Goal: Information Seeking & Learning: Learn about a topic

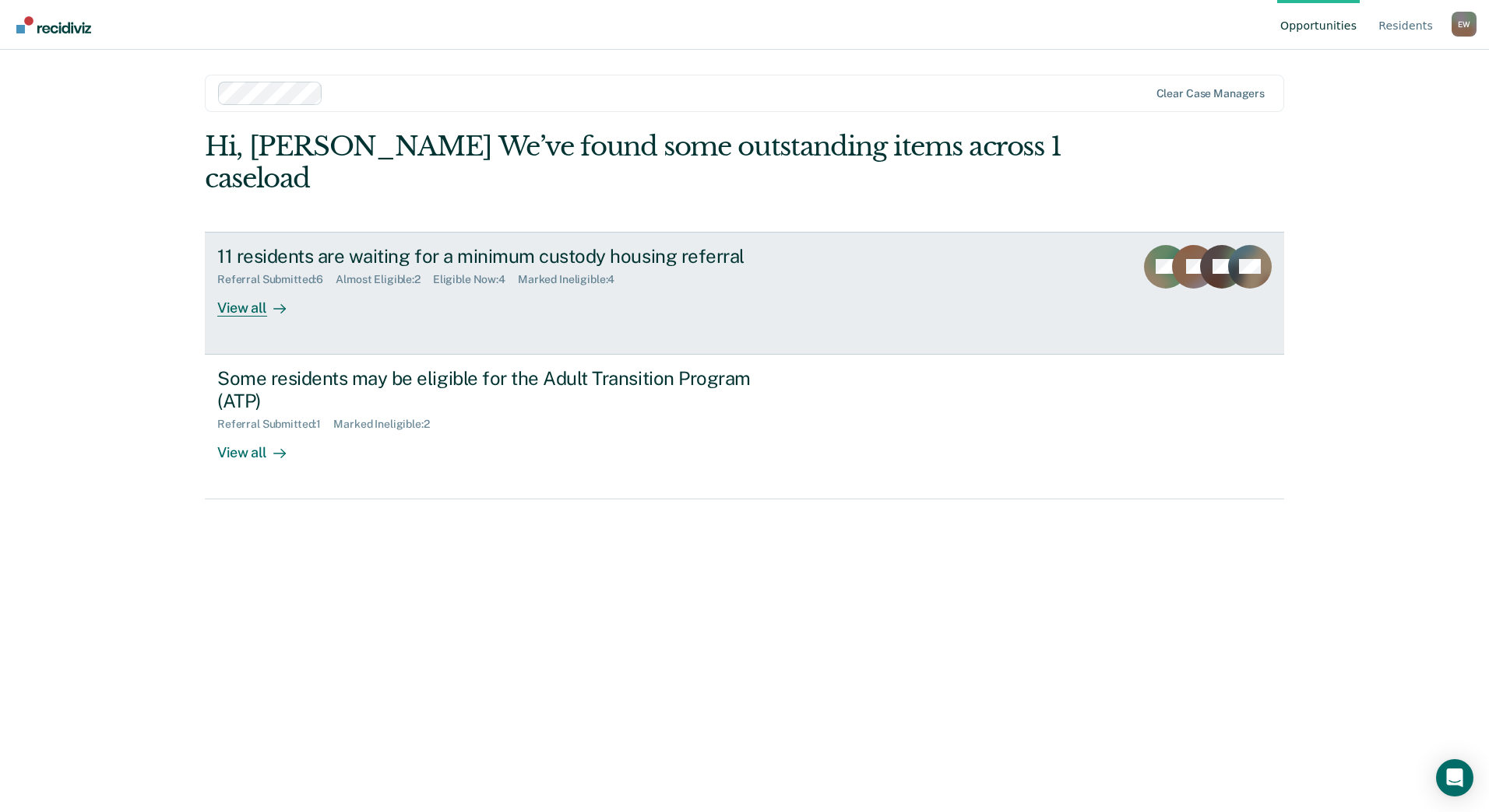
click at [264, 301] on div "View all" at bounding box center [261, 302] width 88 height 31
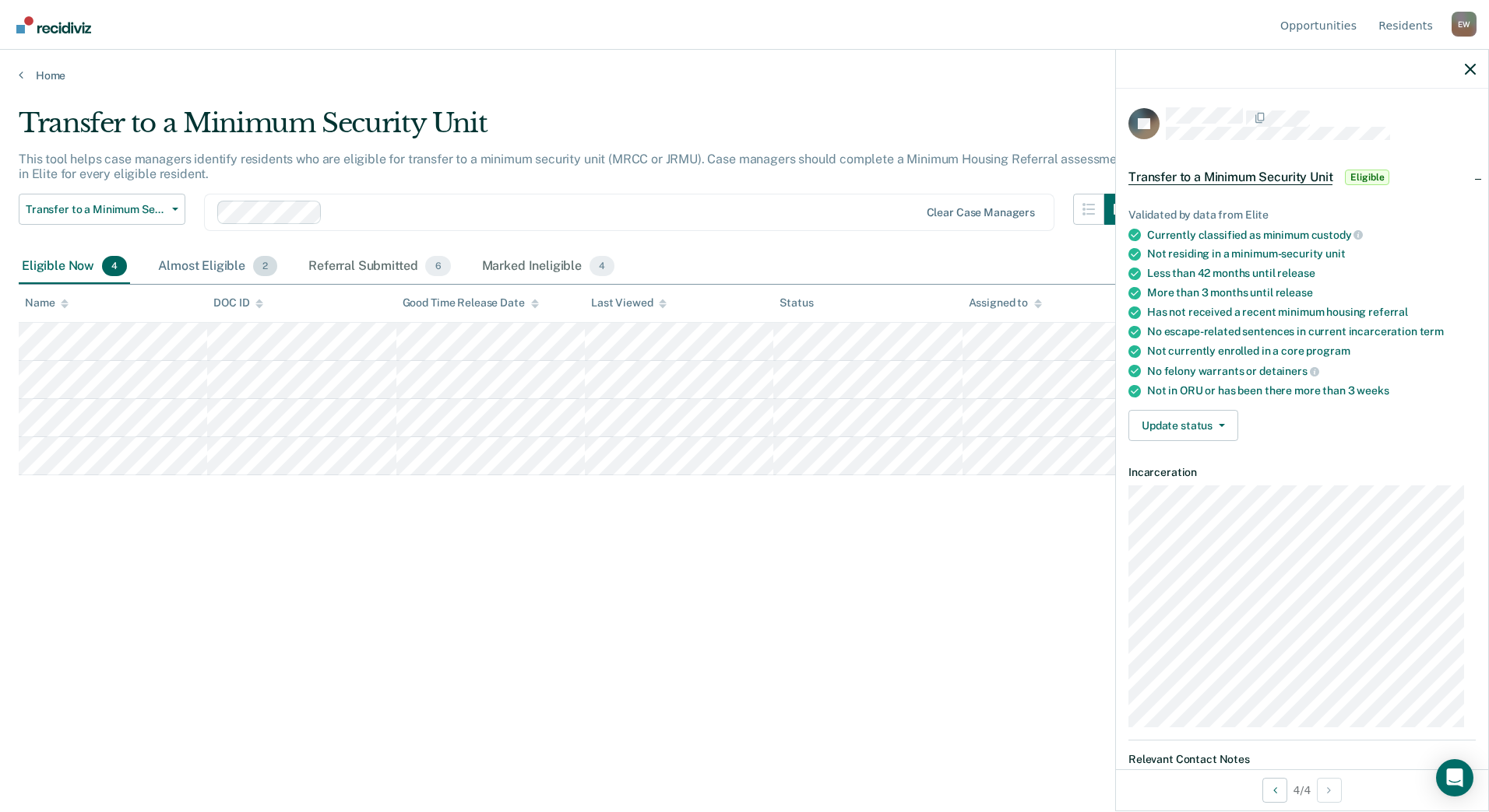
click at [223, 271] on div "Almost Eligible 2" at bounding box center [217, 267] width 125 height 34
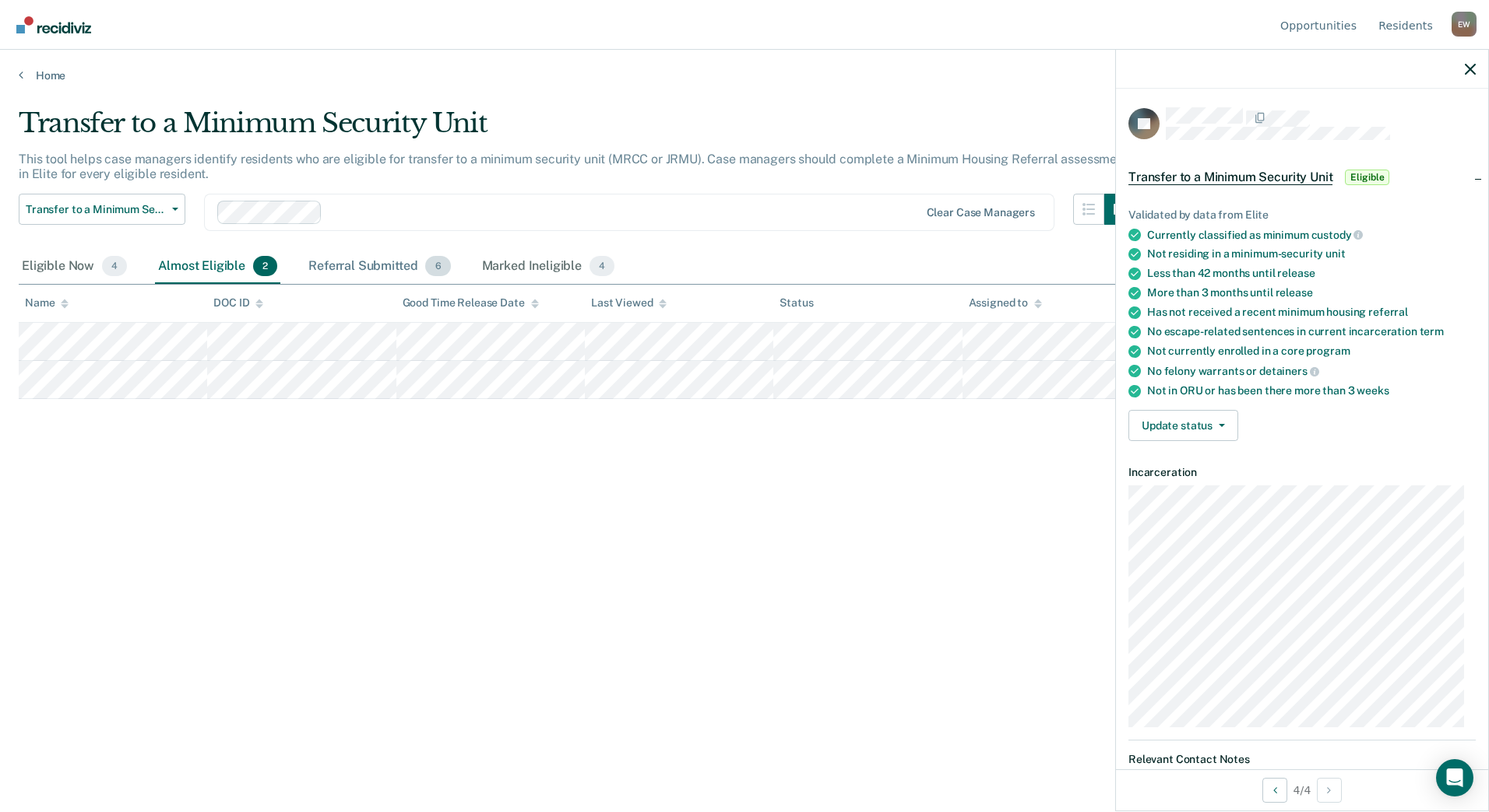
click at [393, 263] on div "Referral Submitted 6" at bounding box center [379, 267] width 148 height 34
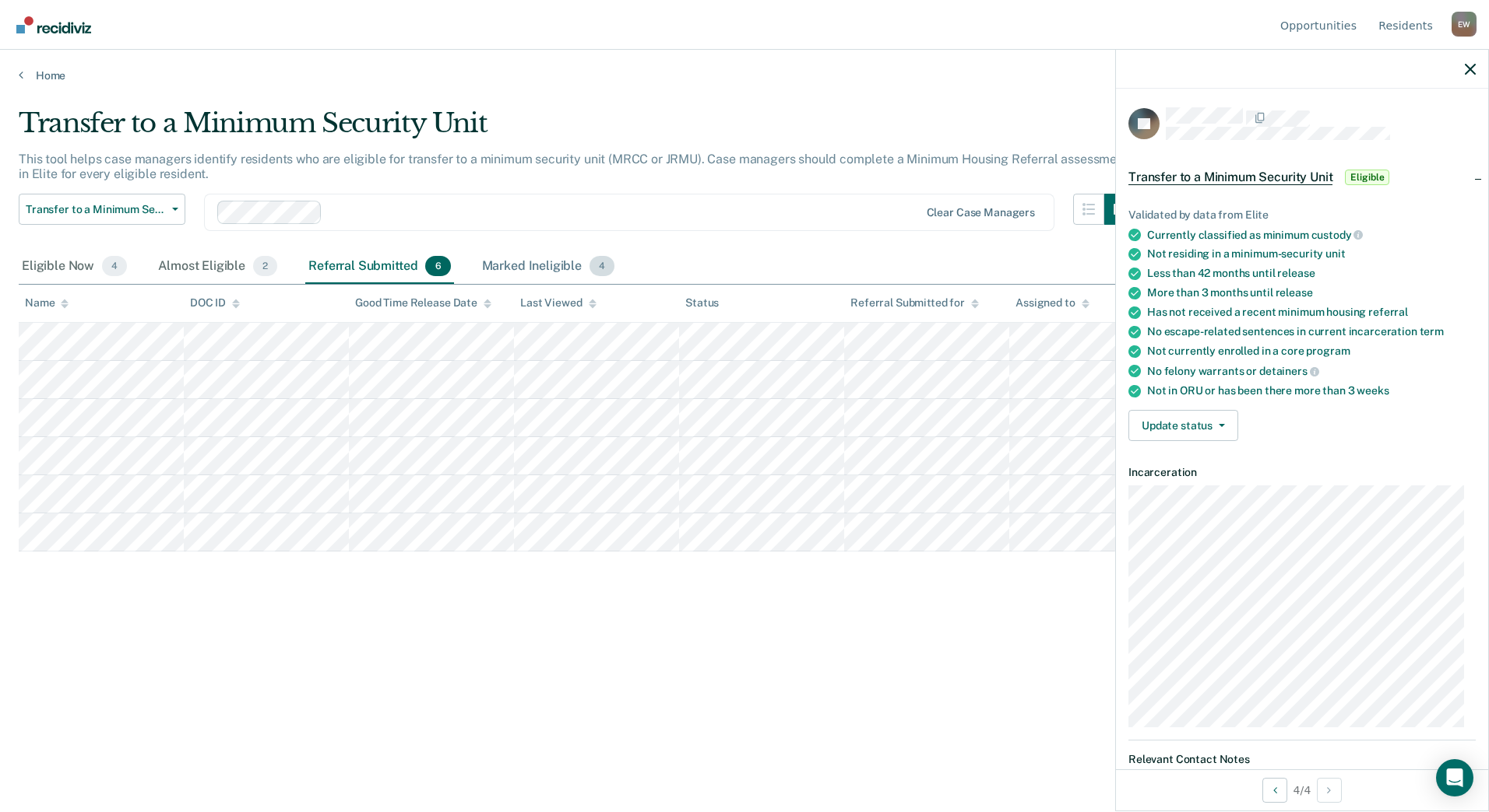
click at [512, 255] on div "Marked Ineligible 4" at bounding box center [548, 267] width 139 height 34
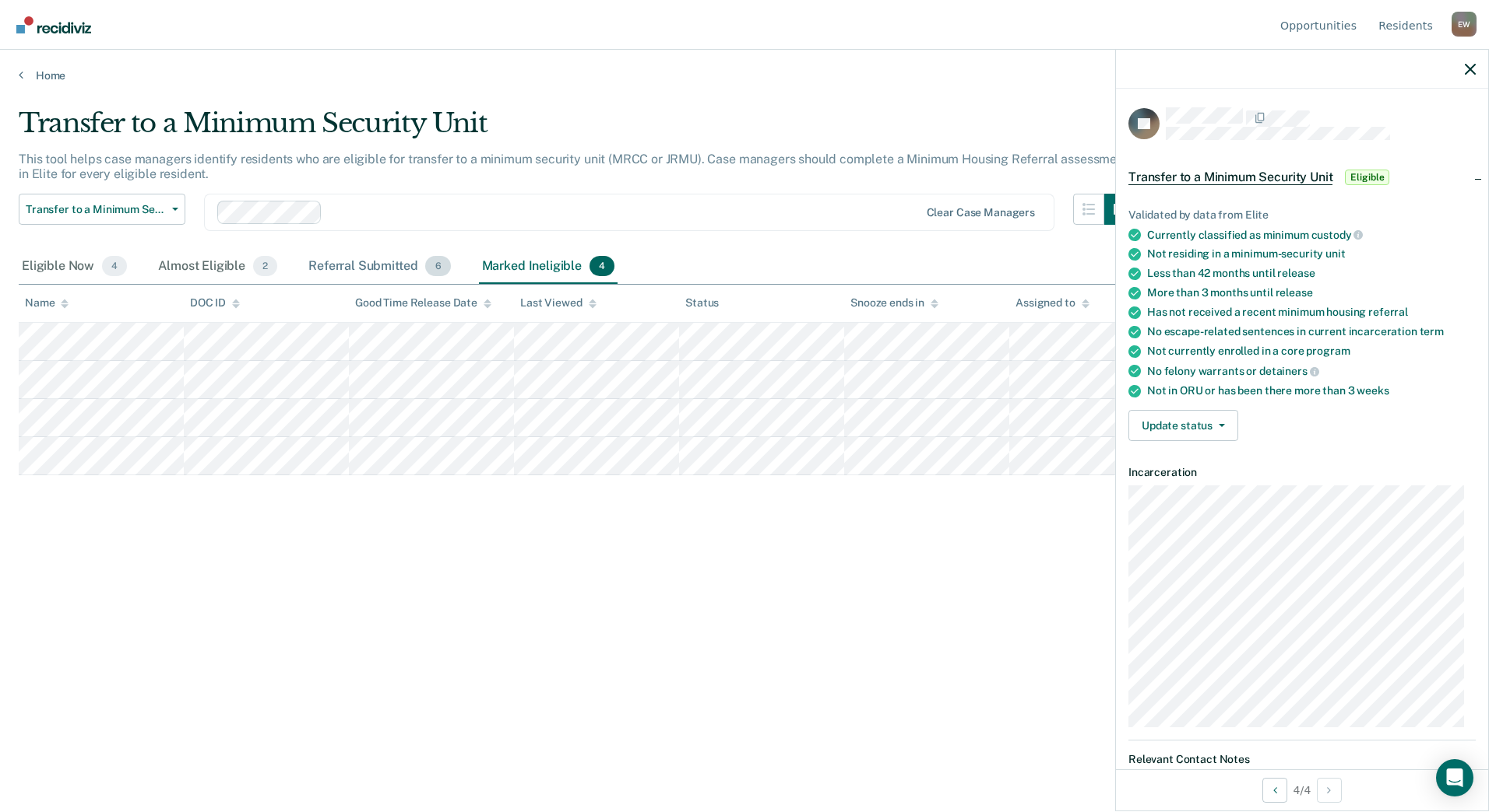
click at [369, 257] on div "Referral Submitted 6" at bounding box center [379, 267] width 148 height 34
